Goal: Information Seeking & Learning: Learn about a topic

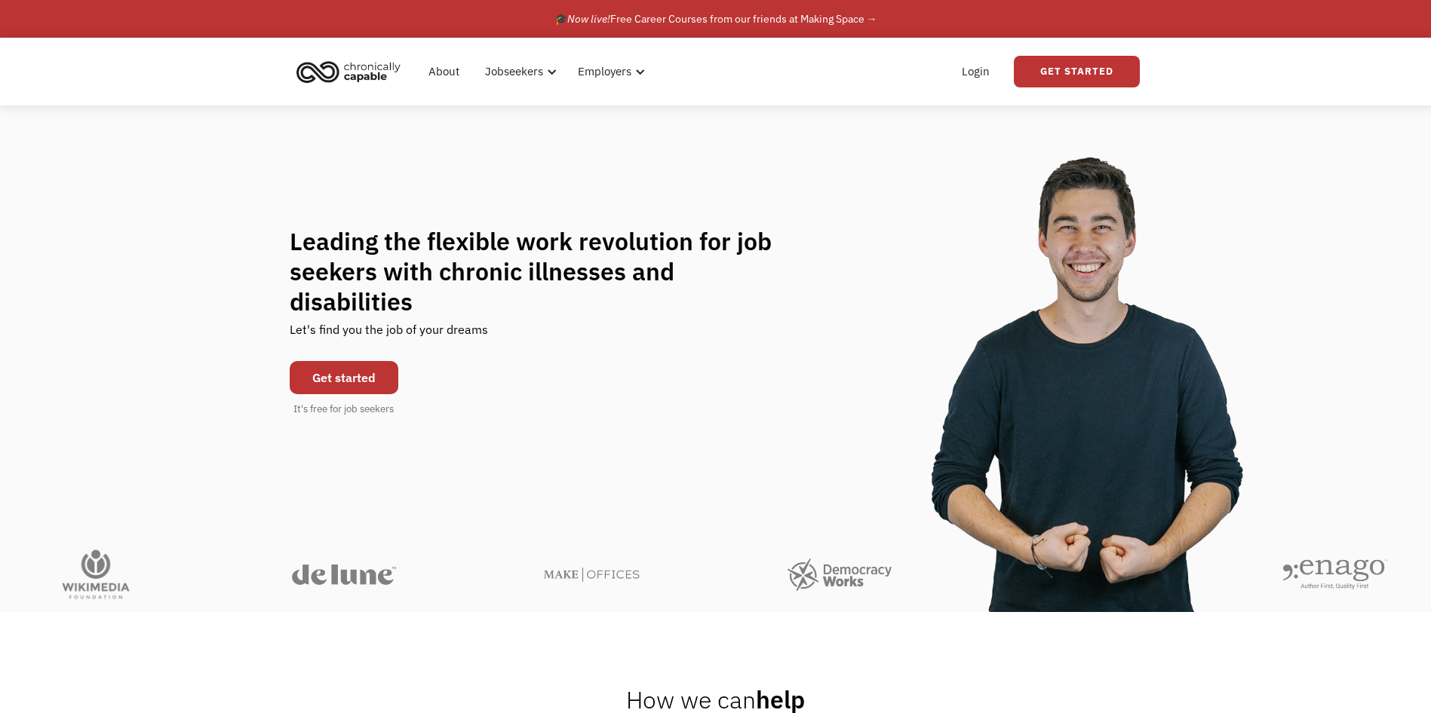
click at [364, 366] on link "Get started" at bounding box center [344, 377] width 109 height 33
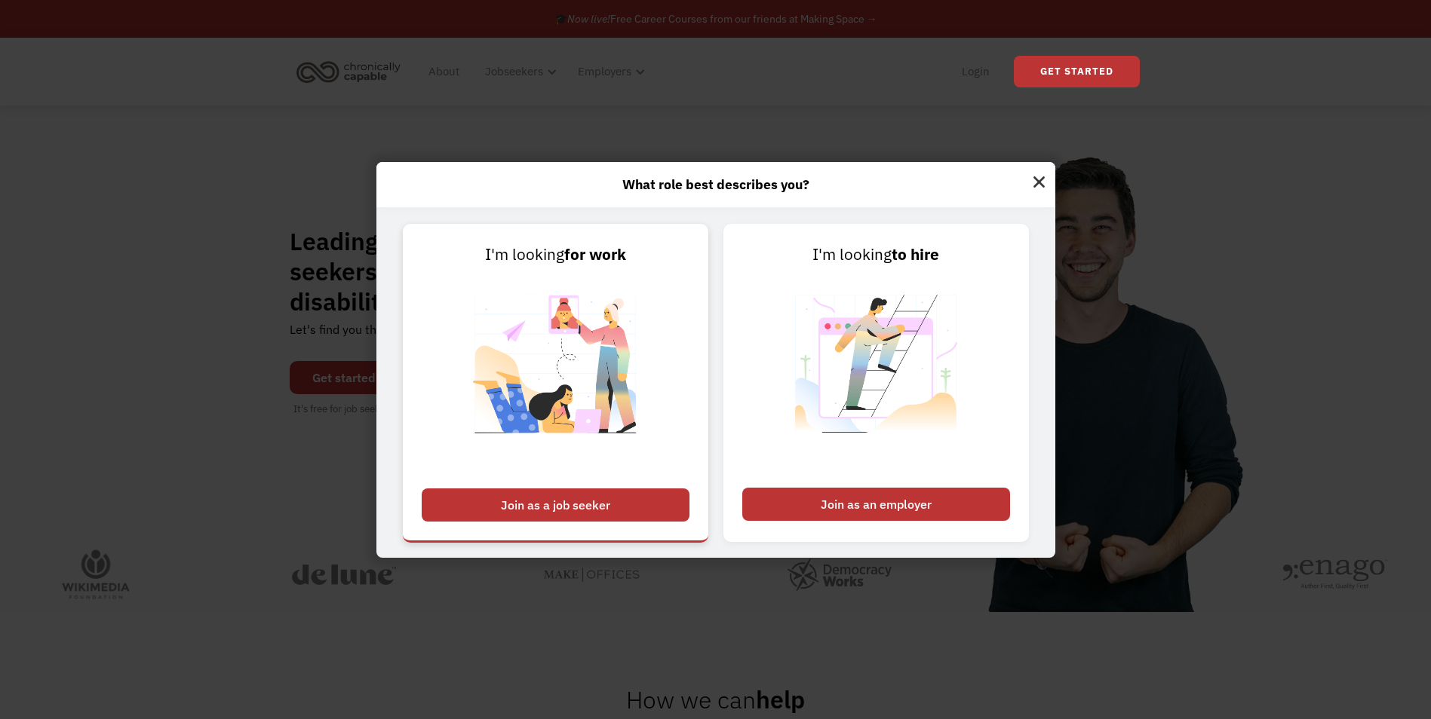
click at [638, 347] on img at bounding box center [556, 373] width 188 height 213
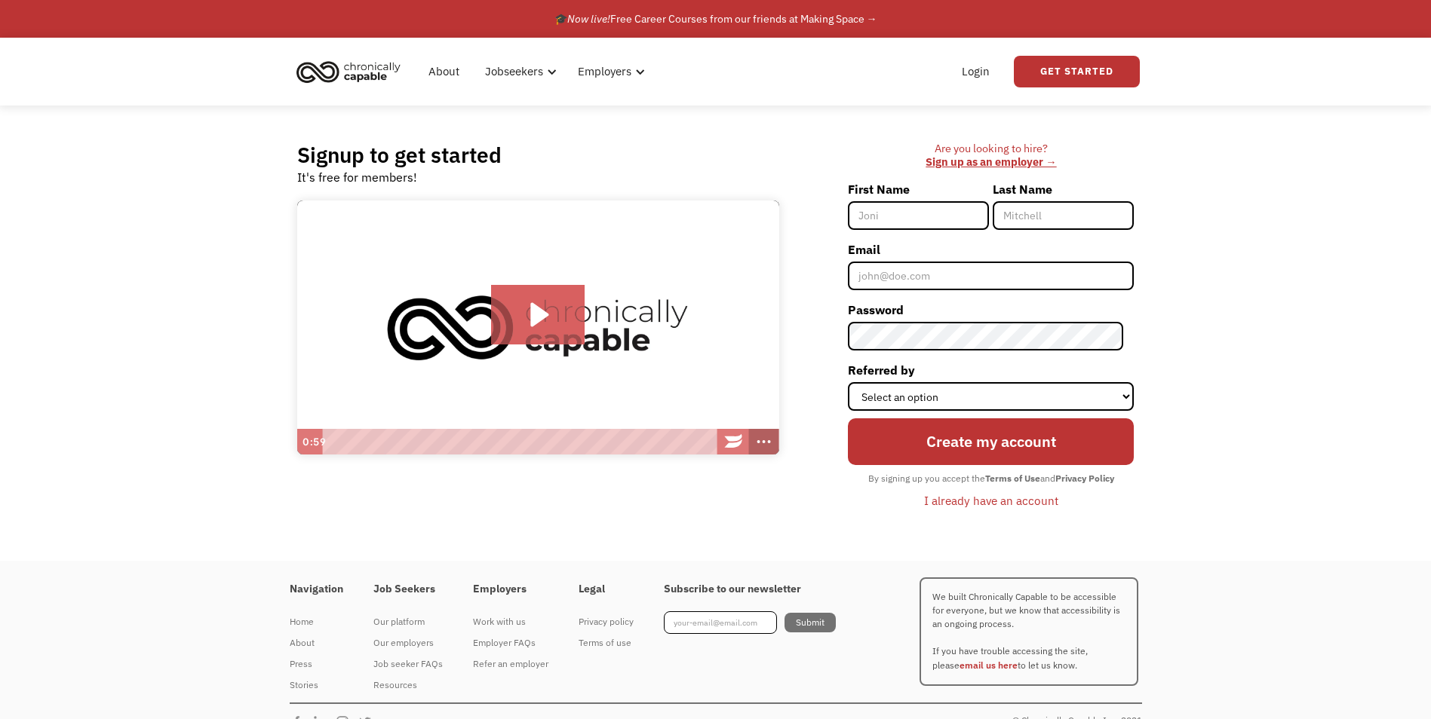
click at [759, 443] on icon "Show more buttons" at bounding box center [764, 442] width 30 height 26
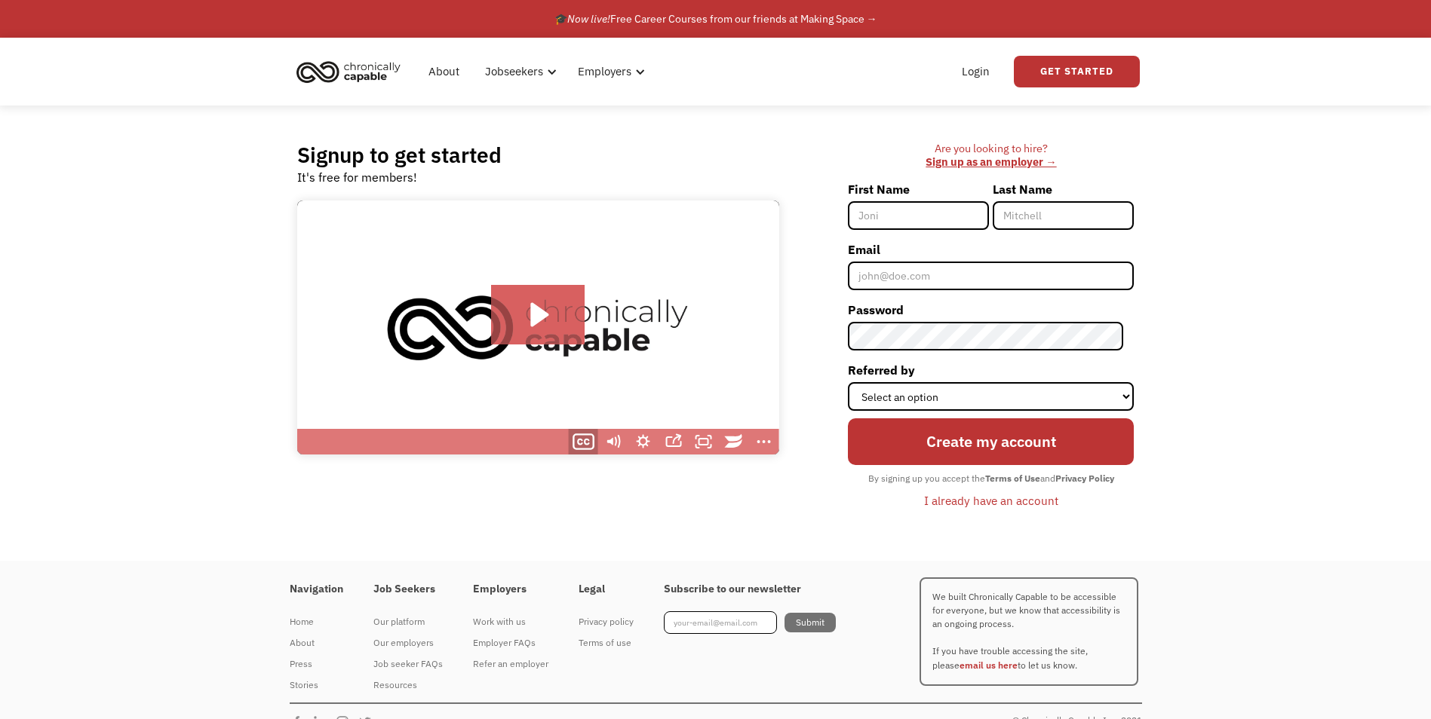
click at [581, 439] on icon "Show captions menu" at bounding box center [583, 442] width 36 height 31
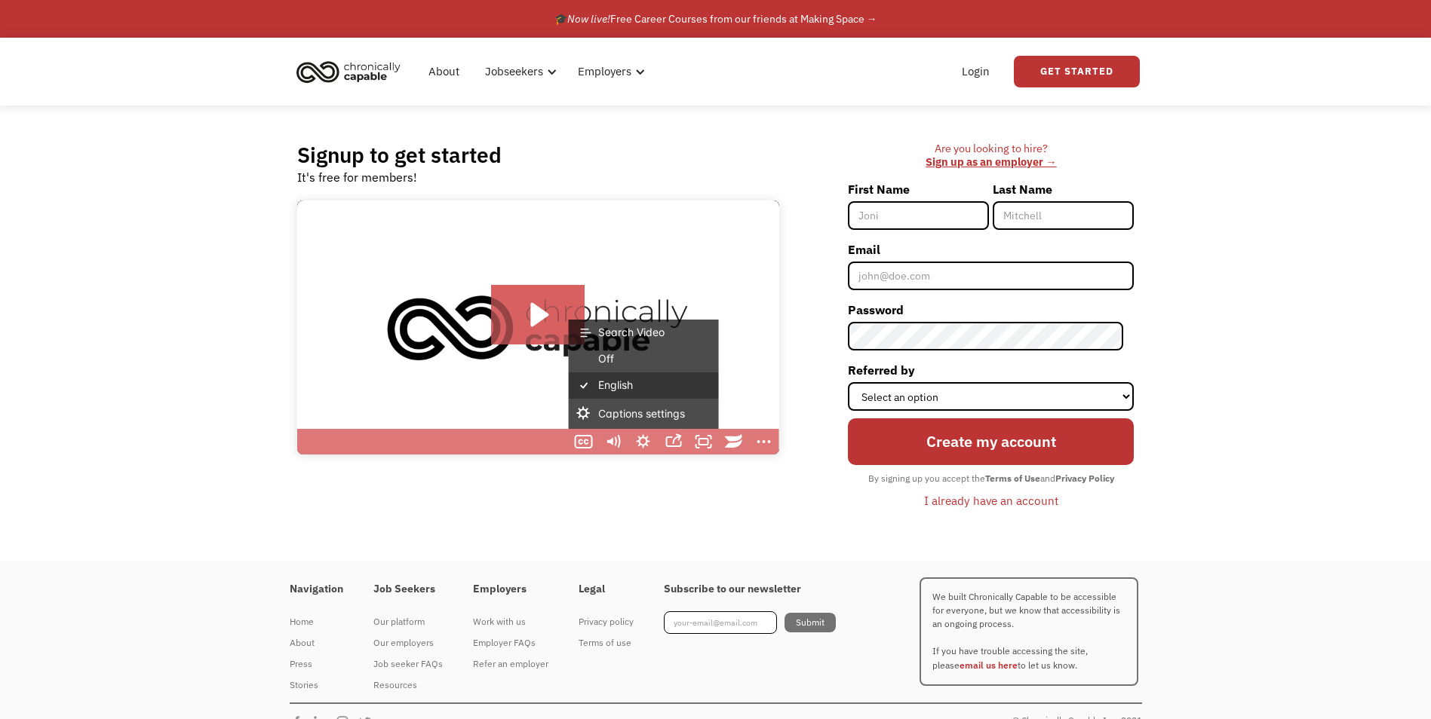
click at [620, 382] on label "English" at bounding box center [643, 386] width 151 height 26
click at [569, 373] on input "English" at bounding box center [568, 373] width 1 height 1
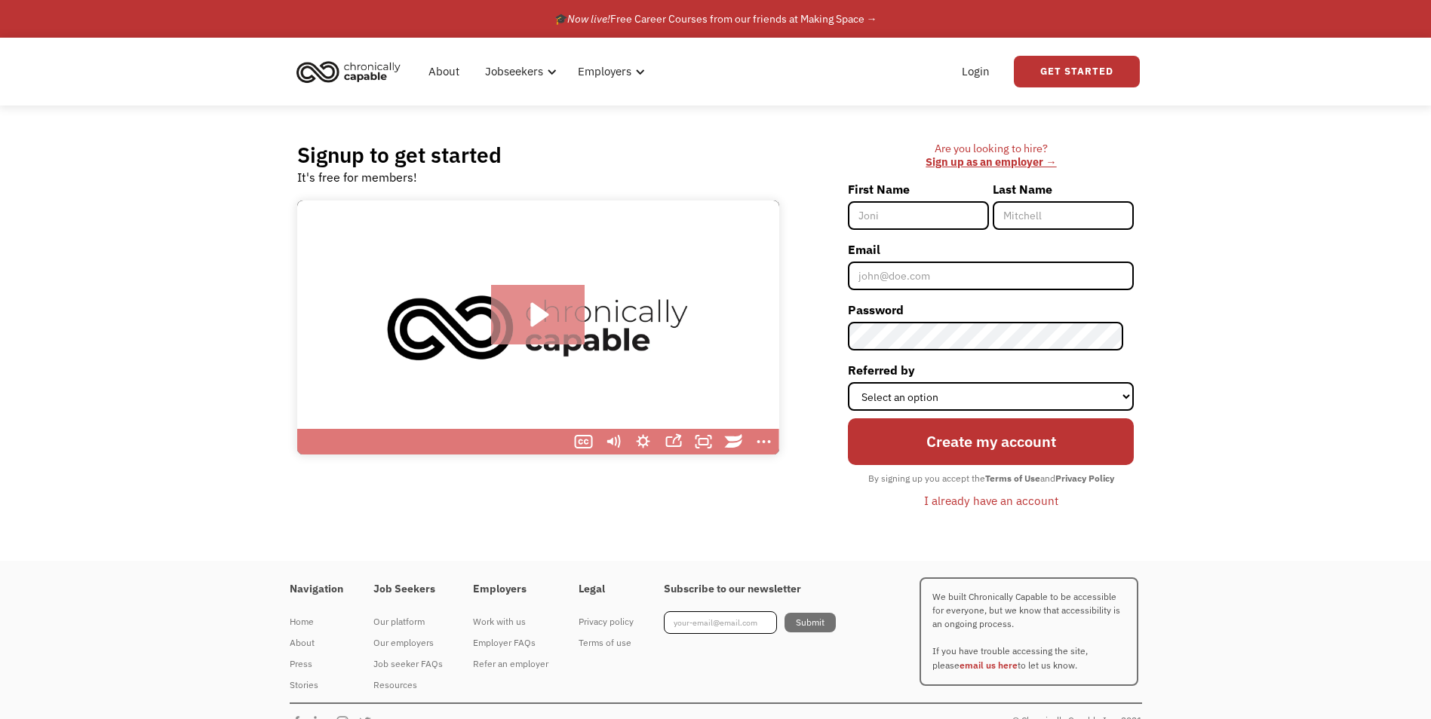
scroll to position [1, 0]
click at [538, 306] on icon "Play Video: Introducing Chronically Capable" at bounding box center [540, 314] width 18 height 24
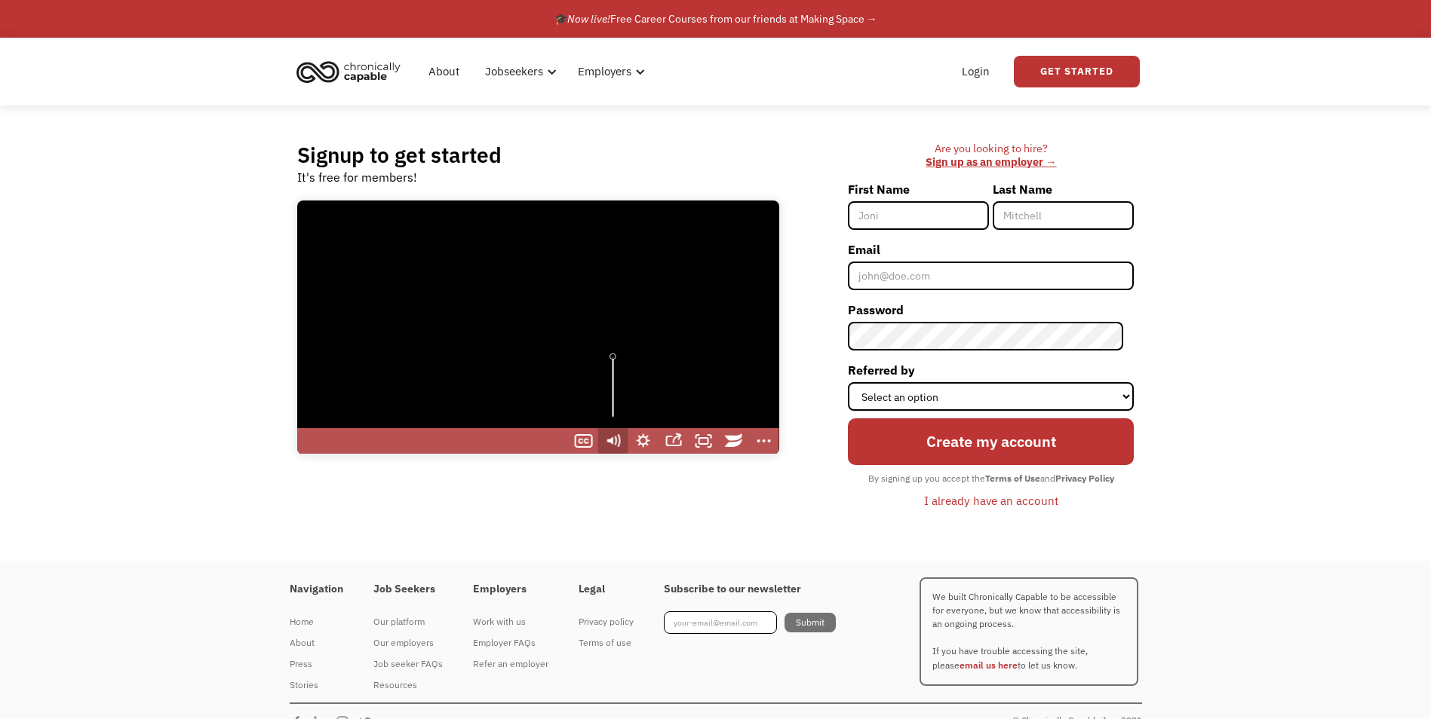
click at [608, 443] on icon "Mute" at bounding box center [613, 441] width 30 height 26
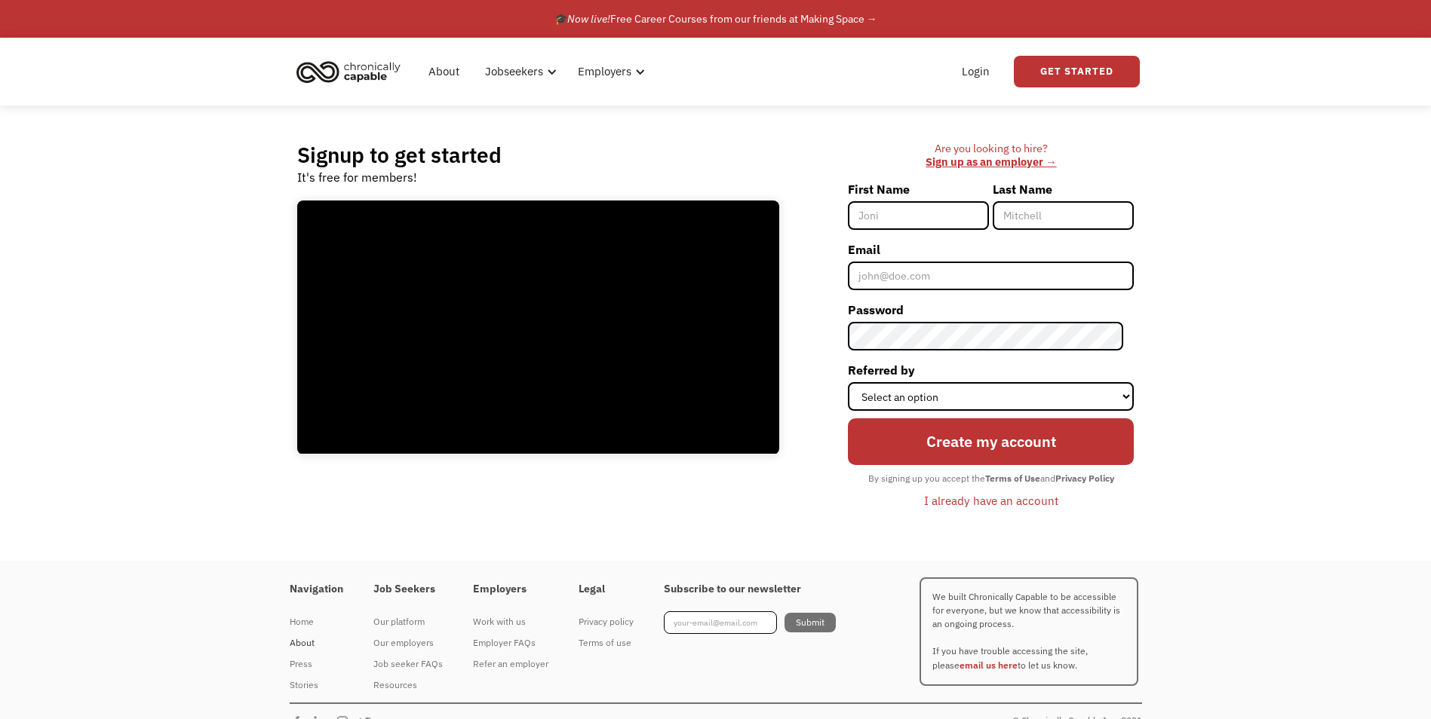
click at [302, 640] on div "About" at bounding box center [317, 643] width 54 height 18
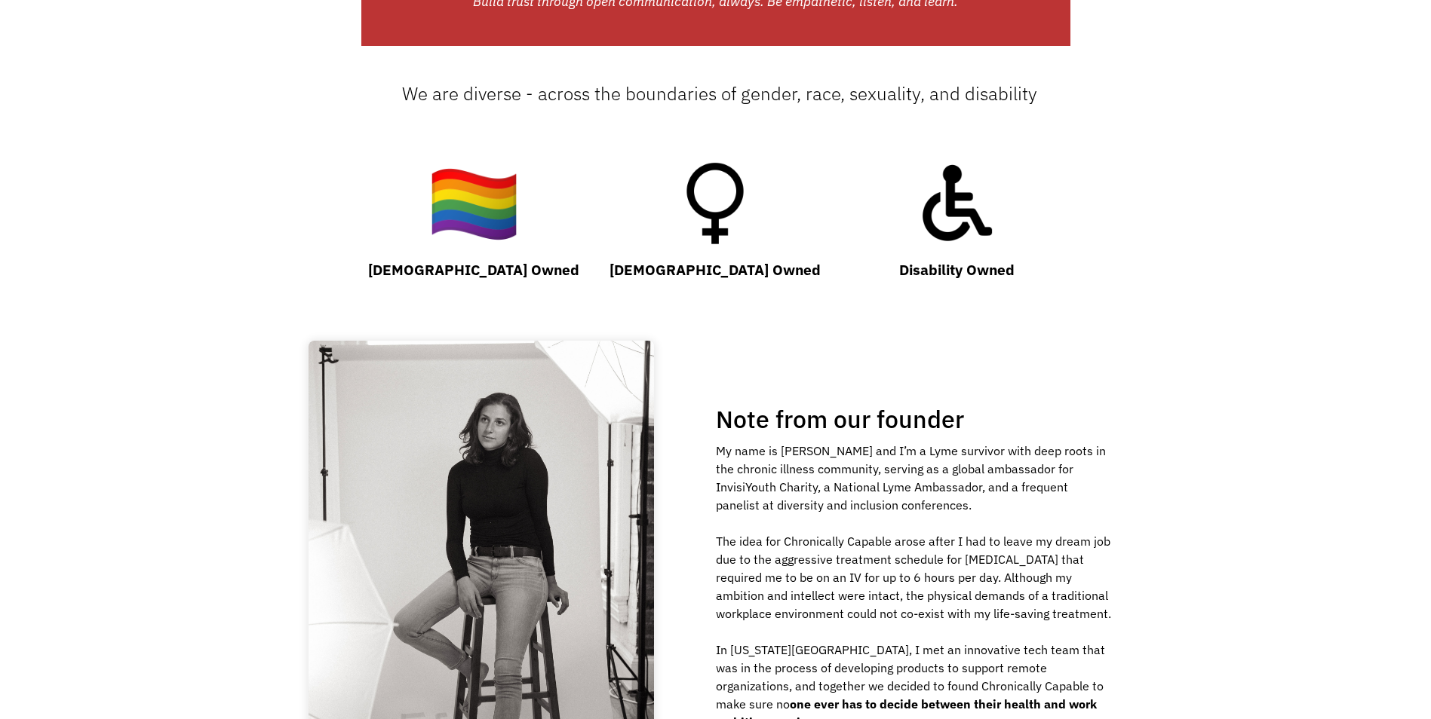
scroll to position [1659, 0]
